Goal: Information Seeking & Learning: Learn about a topic

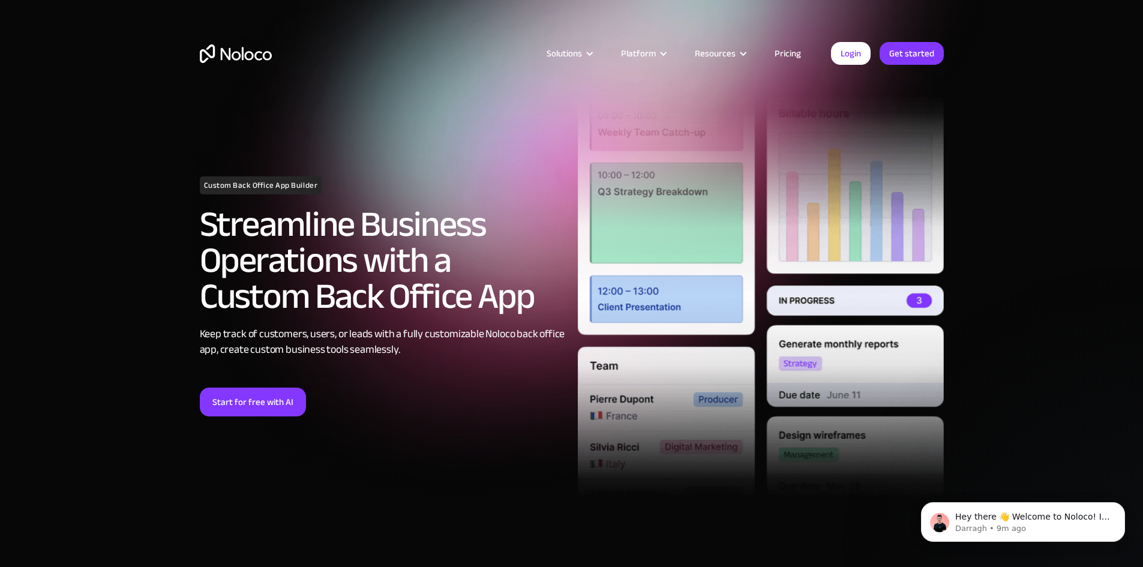
click at [791, 52] on link "Pricing" at bounding box center [787, 54] width 56 height 16
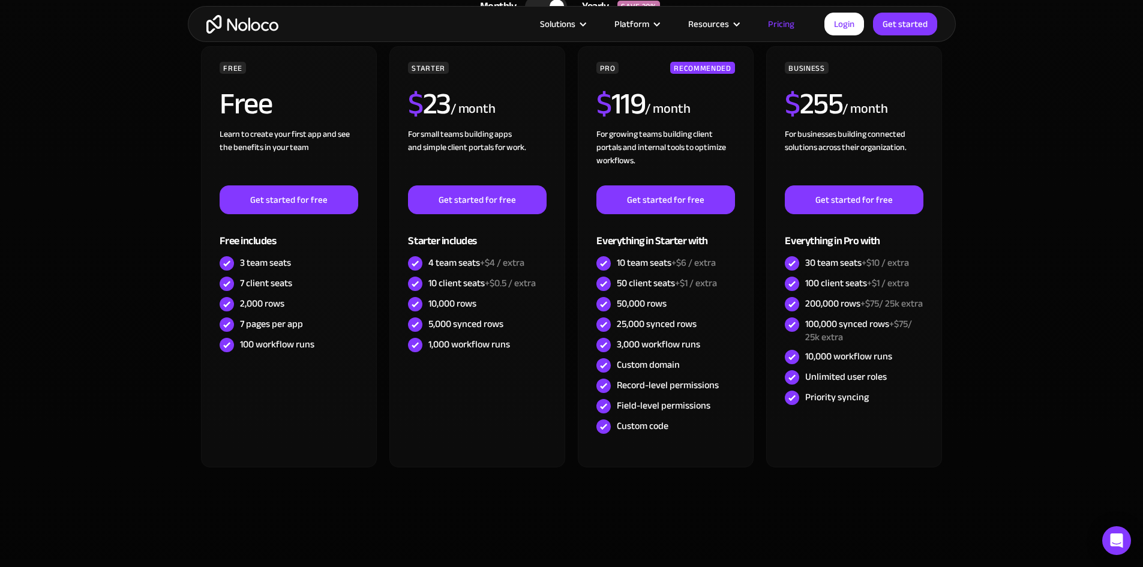
scroll to position [360, 0]
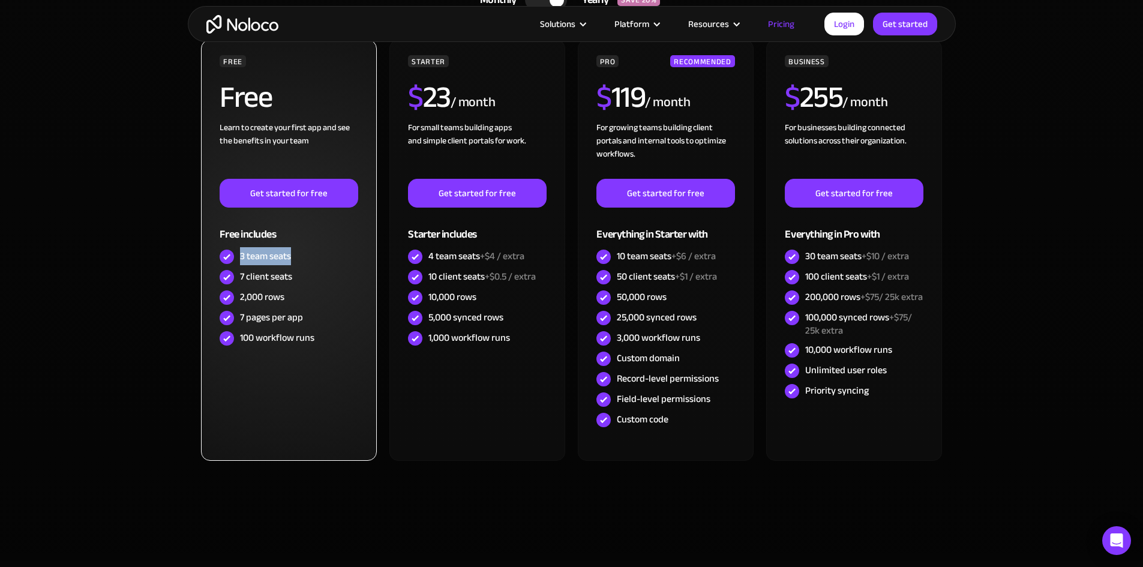
drag, startPoint x: 239, startPoint y: 253, endPoint x: 294, endPoint y: 259, distance: 55.4
click at [294, 259] on div "3 team seats" at bounding box center [289, 257] width 138 height 20
drag, startPoint x: 300, startPoint y: 275, endPoint x: 241, endPoint y: 277, distance: 58.8
click at [241, 277] on div "7 client seats" at bounding box center [289, 277] width 138 height 20
drag, startPoint x: 296, startPoint y: 300, endPoint x: 253, endPoint y: 290, distance: 44.2
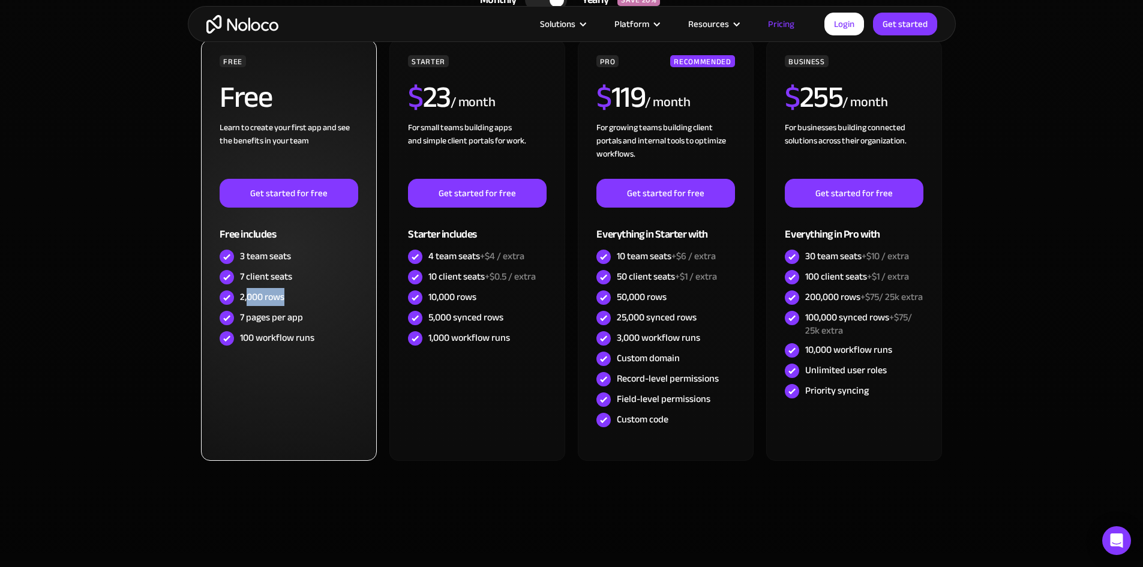
click at [250, 290] on div "2,000 rows" at bounding box center [289, 297] width 138 height 20
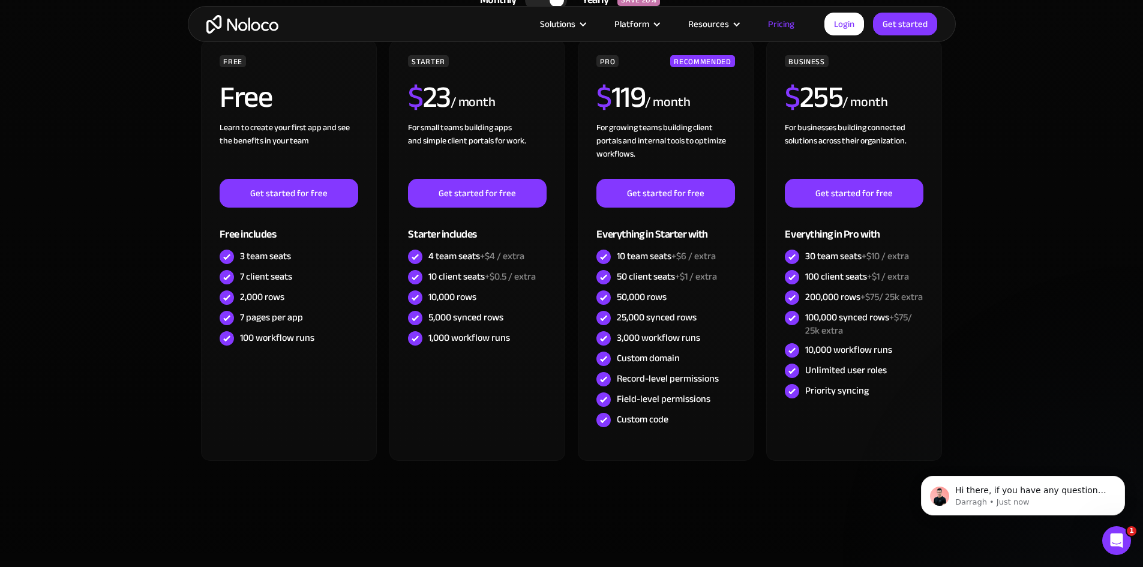
click at [93, 203] on section "CHOOSE YOUR PLAN Monthly Yearly SAVE 20% Monthly Yearly SAVE 20% FREE Free Lear…" at bounding box center [571, 251] width 1143 height 618
